Goal: Task Accomplishment & Management: Use online tool/utility

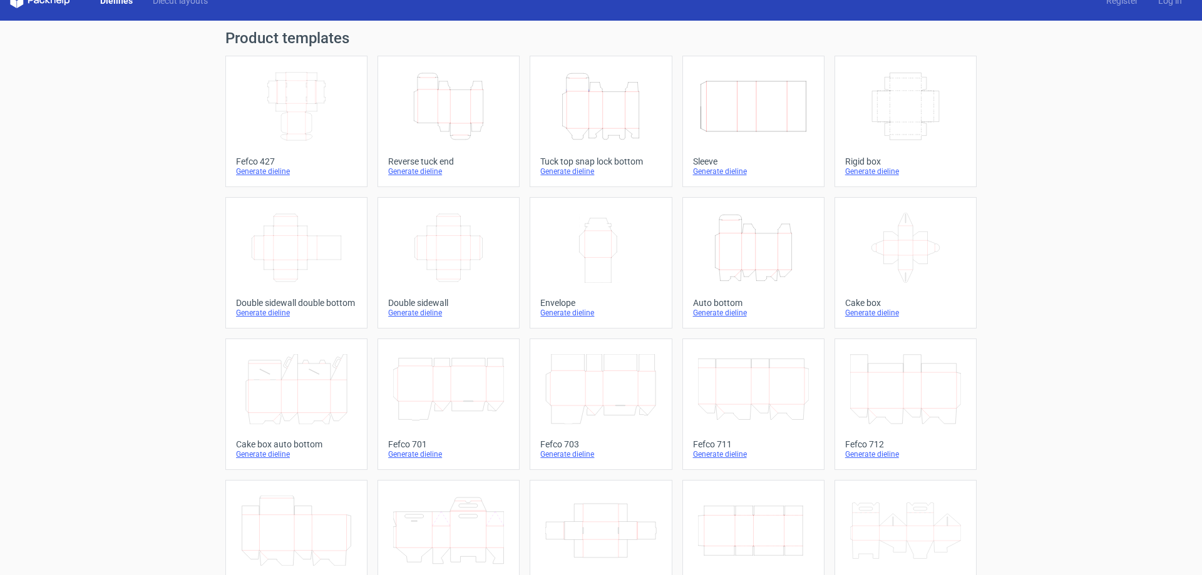
scroll to position [207, 0]
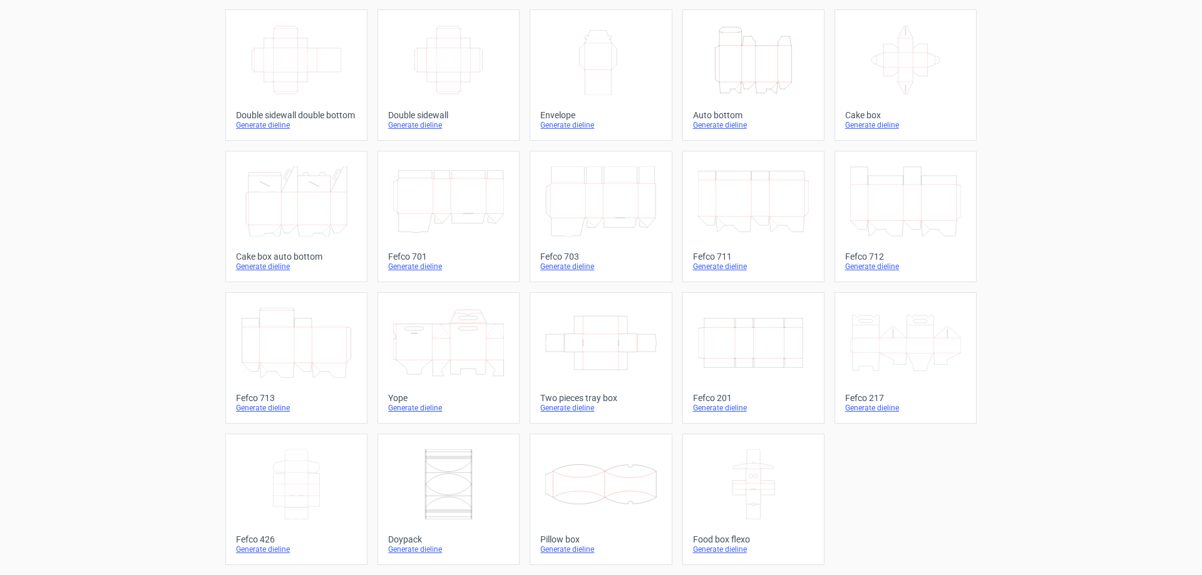
click at [727, 116] on div "Auto bottom" at bounding box center [753, 115] width 121 height 10
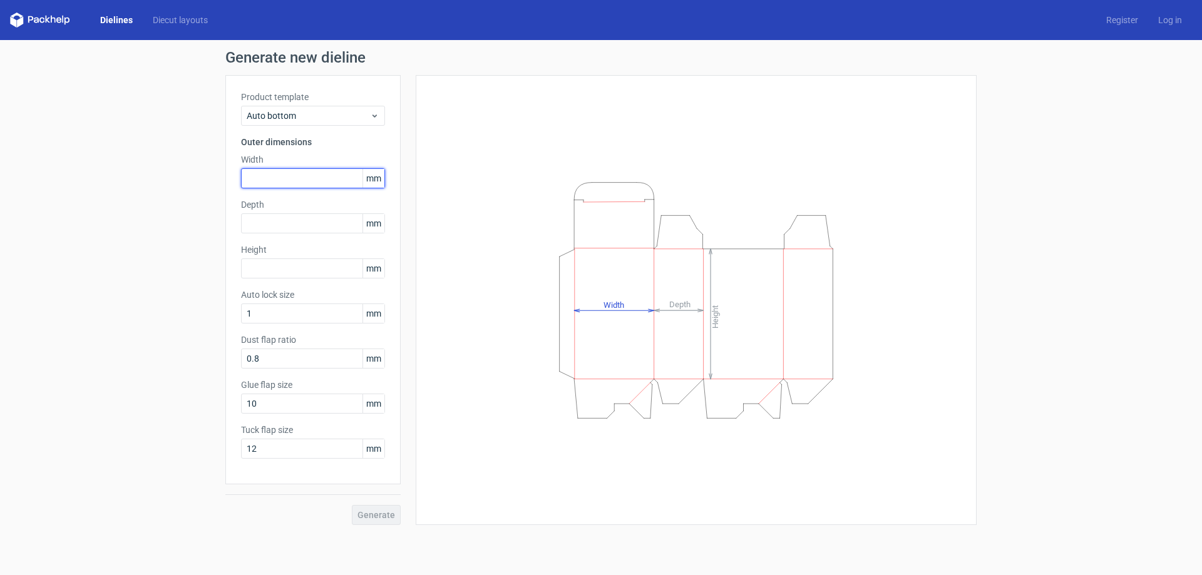
click at [324, 178] on input "text" at bounding box center [313, 178] width 144 height 20
click at [332, 225] on input "text" at bounding box center [313, 223] width 144 height 20
drag, startPoint x: 292, startPoint y: 177, endPoint x: 211, endPoint y: 177, distance: 81.4
click at [215, 177] on div "Generate new dieline Product template Auto bottom Outer dimensions Width 220 mm…" at bounding box center [601, 287] width 1202 height 495
type input "150"
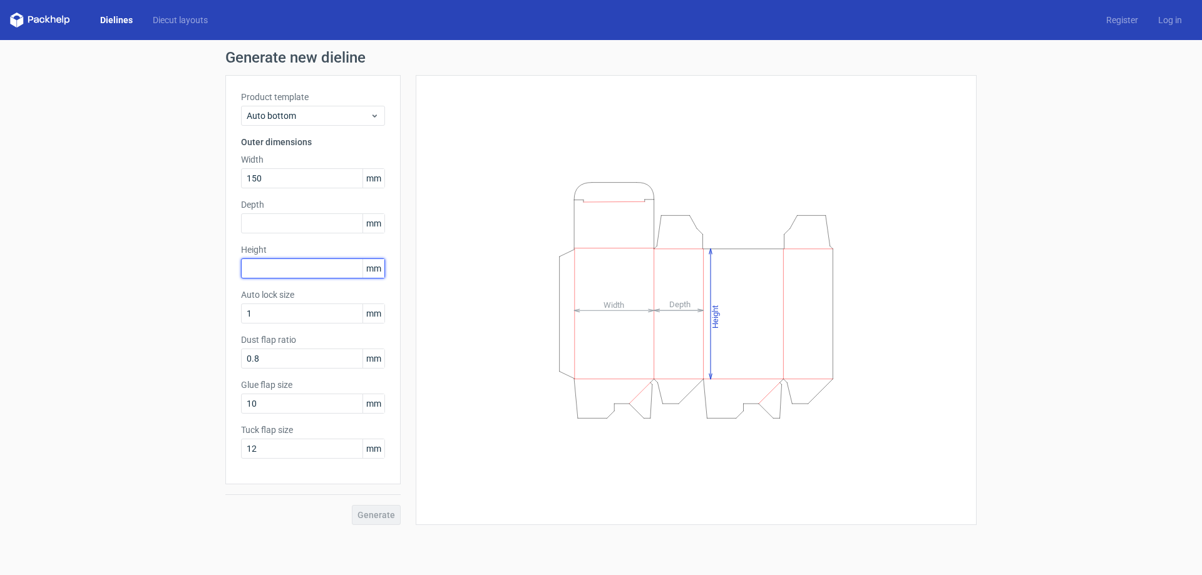
click at [309, 262] on input "text" at bounding box center [313, 269] width 144 height 20
type input "220"
click at [115, 20] on link "Dielines" at bounding box center [116, 20] width 53 height 13
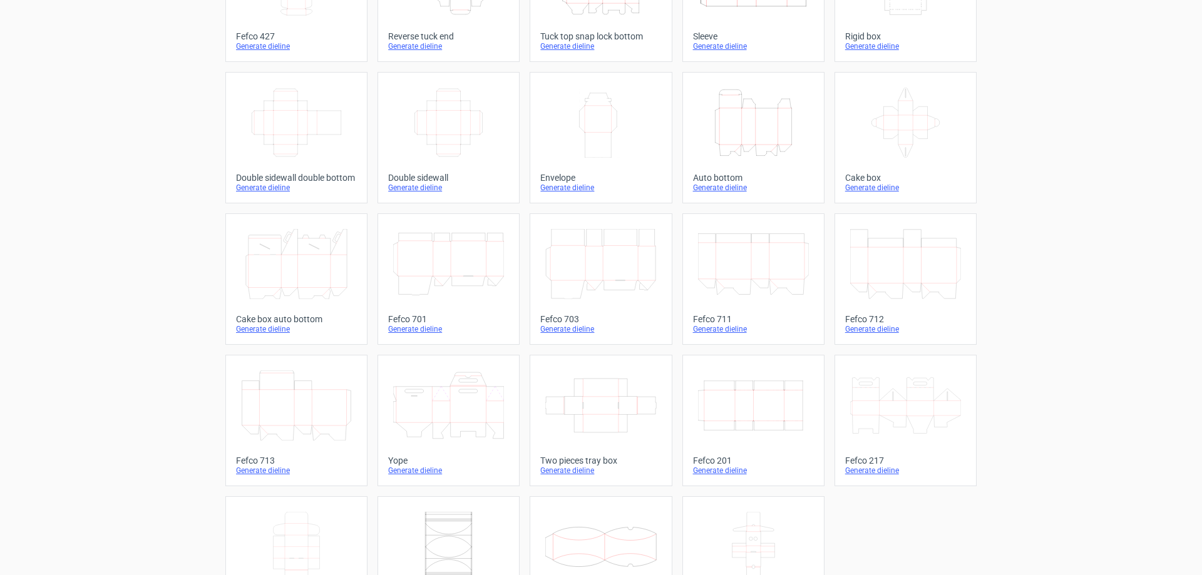
scroll to position [82, 0]
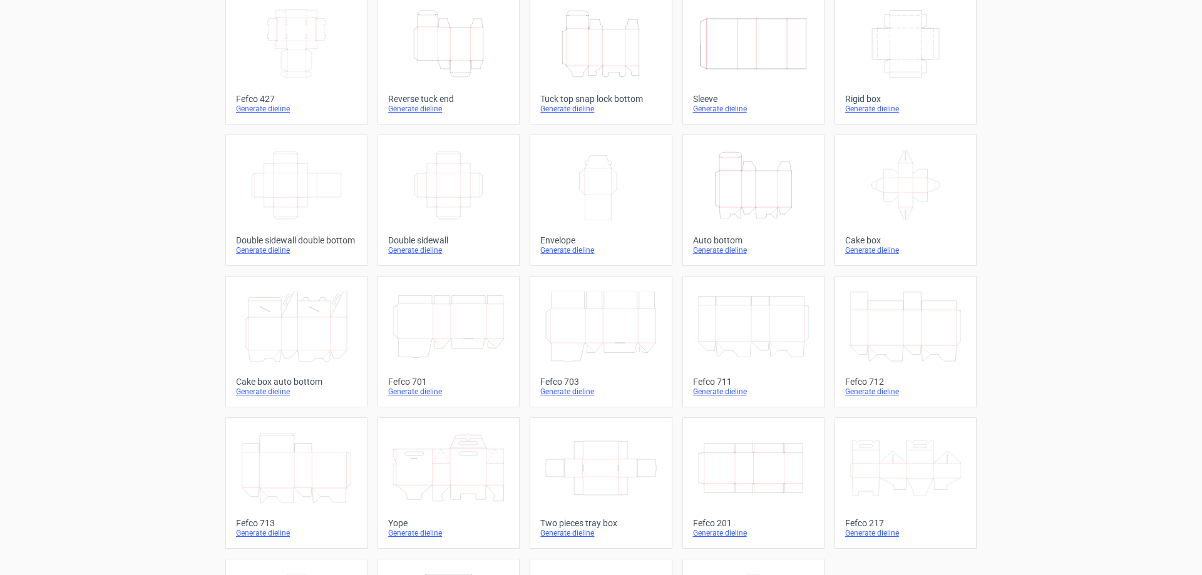
click at [587, 109] on div "Generate dieline" at bounding box center [600, 109] width 121 height 10
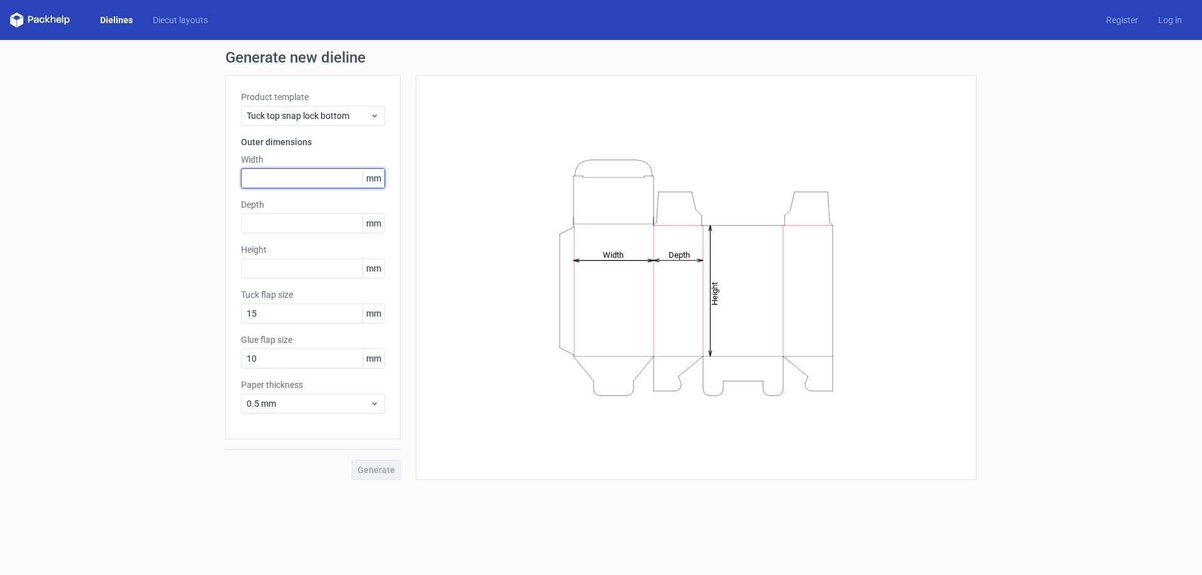
click at [320, 177] on input "text" at bounding box center [313, 178] width 144 height 20
type input "150"
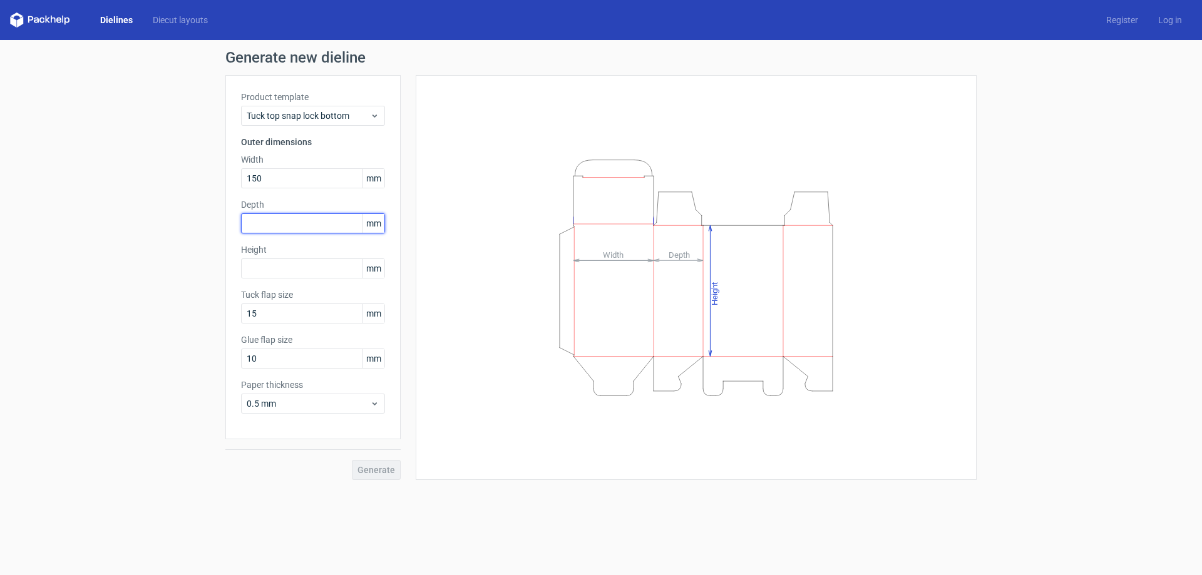
click at [337, 223] on input "text" at bounding box center [313, 223] width 144 height 20
type input "80"
click at [333, 273] on input "text" at bounding box center [313, 269] width 144 height 20
type input "220"
click at [321, 406] on span "0.5 mm" at bounding box center [308, 404] width 123 height 13
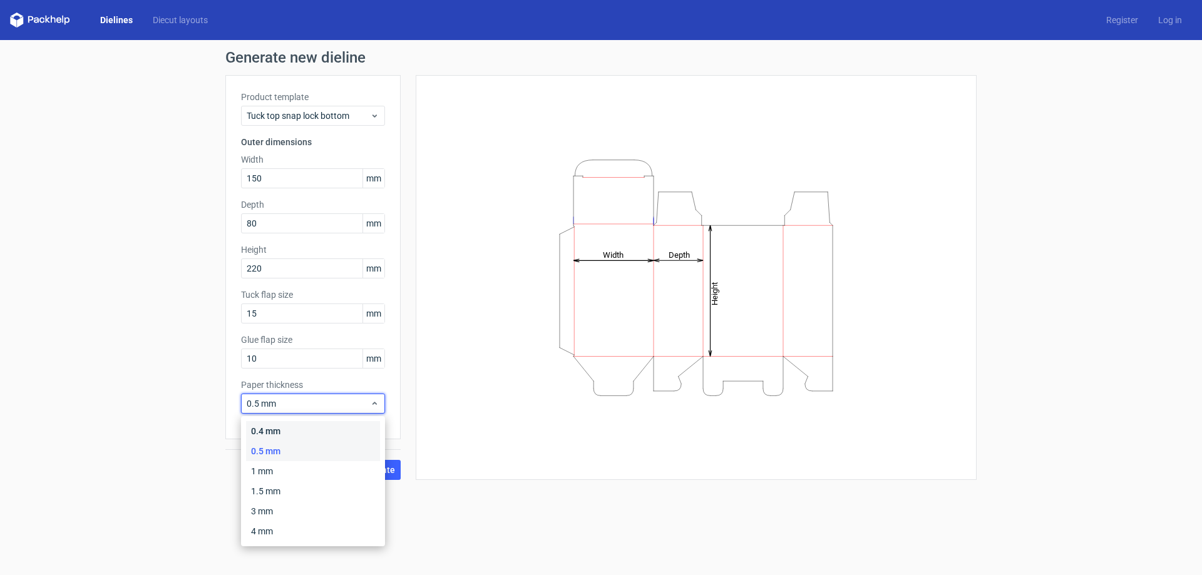
click at [302, 431] on div "0.4 mm" at bounding box center [313, 431] width 134 height 20
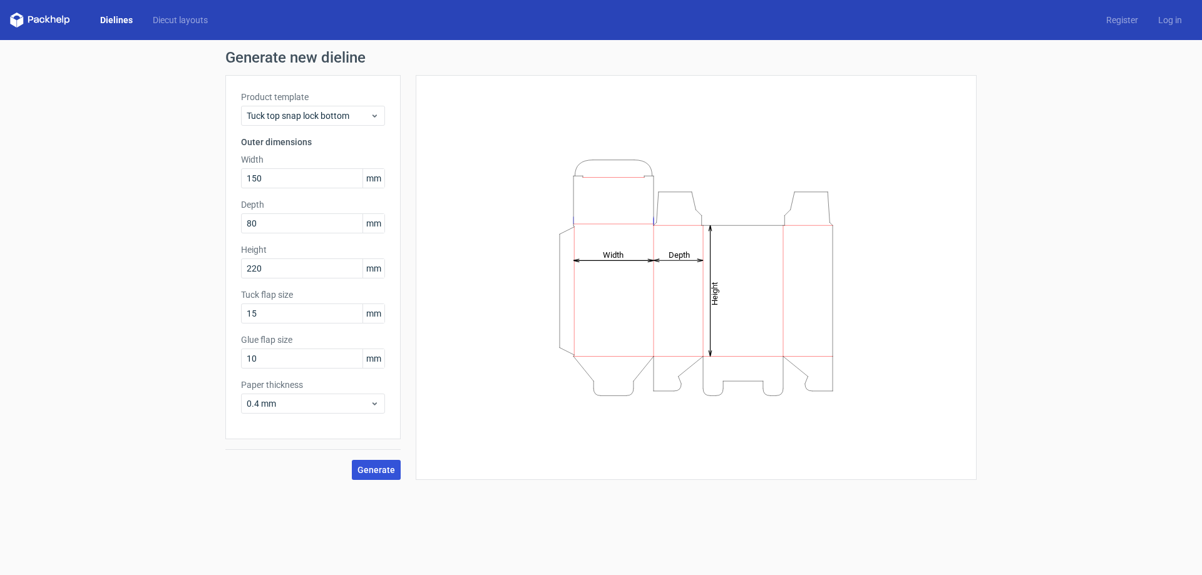
click at [382, 466] on span "Generate" at bounding box center [376, 470] width 38 height 9
